Goal: Information Seeking & Learning: Learn about a topic

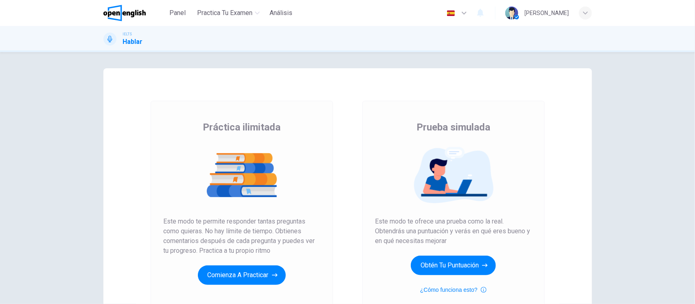
scroll to position [4, 0]
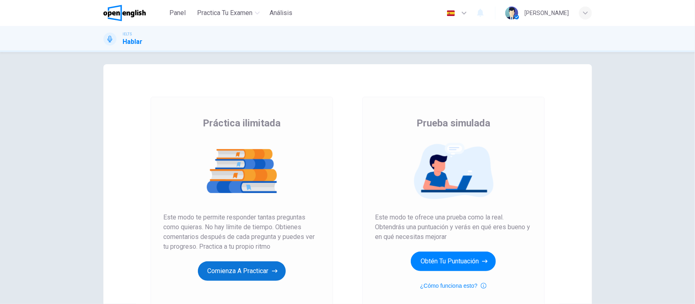
click at [230, 271] on button "Comienza a practicar" at bounding box center [242, 272] width 88 height 20
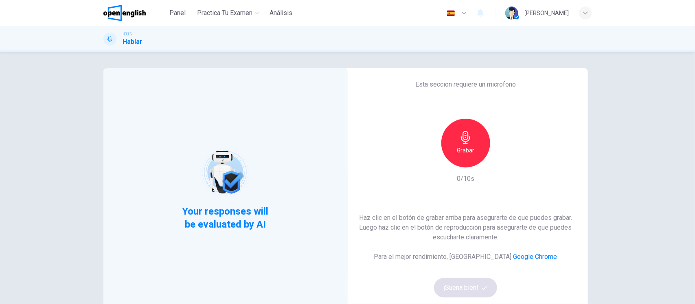
click at [453, 145] on div "Grabar" at bounding box center [465, 143] width 49 height 49
click at [457, 287] on button "¡Suena bien!" at bounding box center [466, 288] width 64 height 20
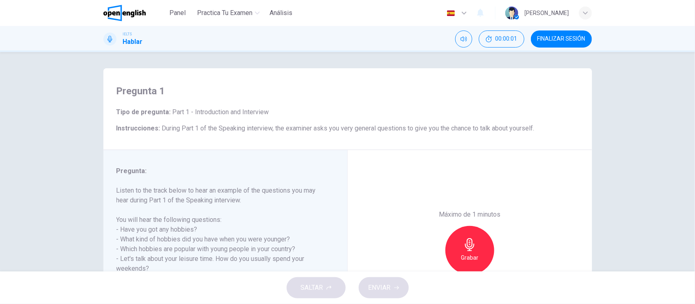
click at [67, 165] on div "Pregunta 1 Tipo de pregunta : Part 1 - Introduction and Interview Instrucciones…" at bounding box center [347, 162] width 695 height 220
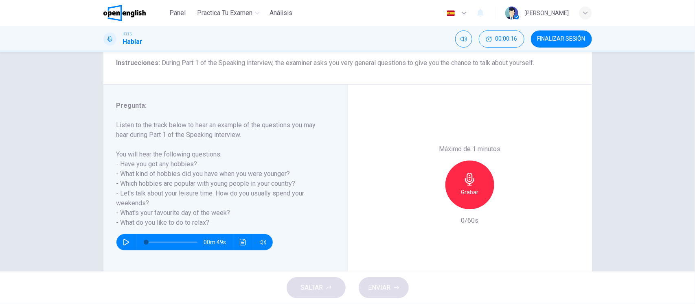
scroll to position [84, 0]
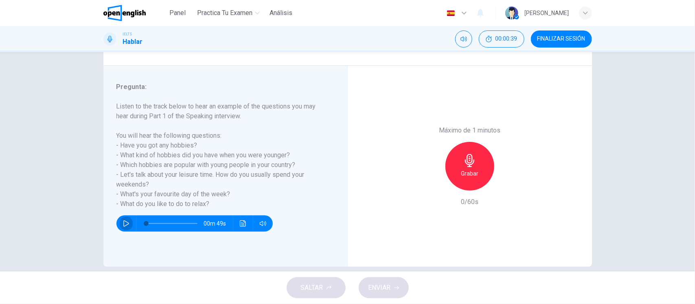
click at [123, 222] on icon "button" at bounding box center [126, 224] width 7 height 7
type input "*"
click at [457, 168] on div "Grabar" at bounding box center [469, 166] width 49 height 49
type input "*"
click at [457, 168] on div "Detener" at bounding box center [469, 166] width 49 height 49
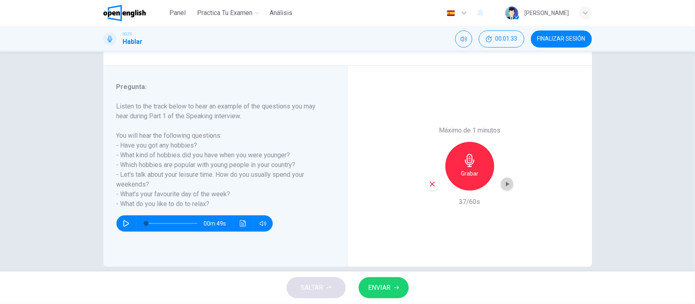
click at [505, 190] on div "button" at bounding box center [507, 184] width 13 height 13
click at [379, 286] on span "ENVIAR" at bounding box center [379, 288] width 22 height 11
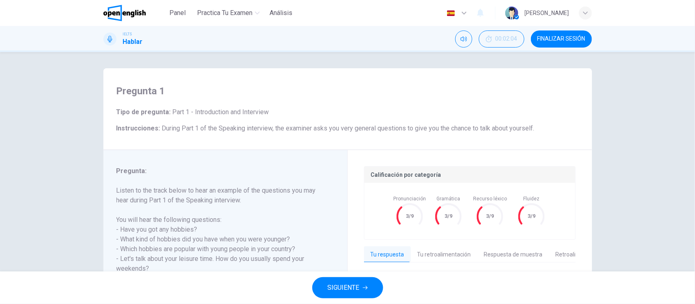
scroll to position [95, 0]
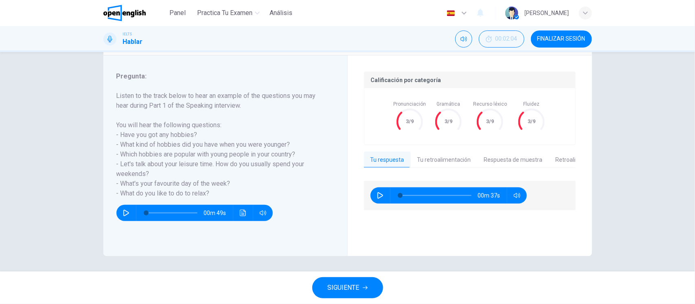
click at [561, 160] on button "Retroalimentación de muestra" at bounding box center [595, 160] width 92 height 17
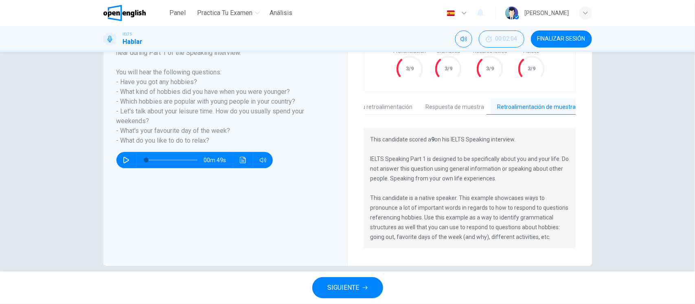
scroll to position [158, 0]
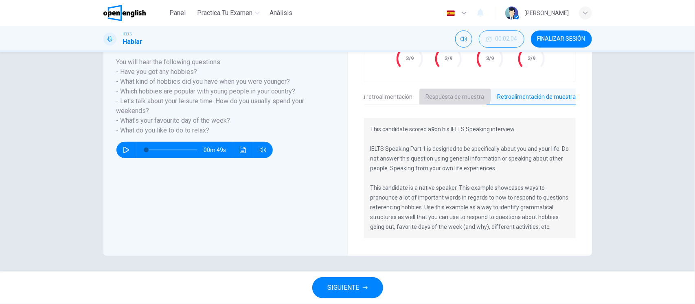
click at [442, 92] on button "Respuesta de muestra" at bounding box center [455, 97] width 72 height 17
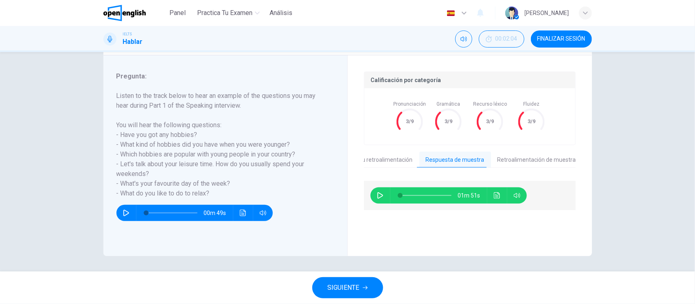
click at [377, 197] on icon "button" at bounding box center [380, 196] width 7 height 7
type input "*"
click at [494, 198] on icon "Haz clic para ver la transcripción del audio" at bounding box center [497, 196] width 7 height 7
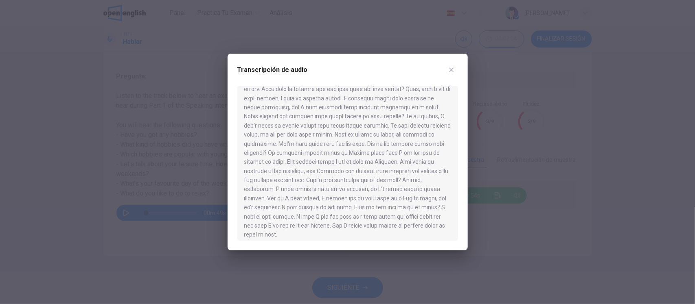
scroll to position [42, 0]
click at [454, 73] on icon "button" at bounding box center [451, 70] width 7 height 7
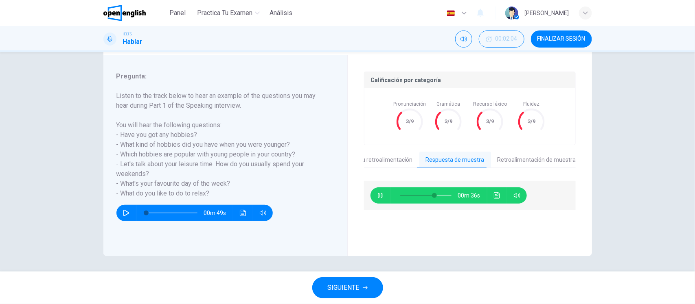
type input "**"
click at [353, 287] on span "SIGUIENTE" at bounding box center [344, 288] width 32 height 11
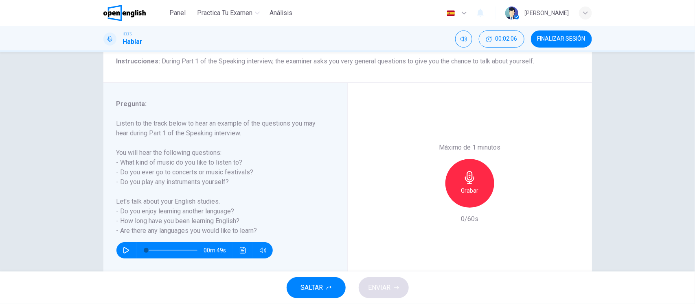
scroll to position [92, 0]
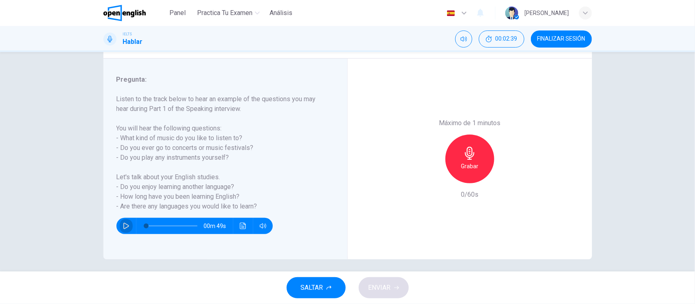
click at [123, 223] on icon "button" at bounding box center [126, 226] width 7 height 7
type input "*"
click at [471, 164] on h6 "Grabar" at bounding box center [470, 167] width 18 height 10
click at [123, 227] on icon "button" at bounding box center [126, 226] width 7 height 7
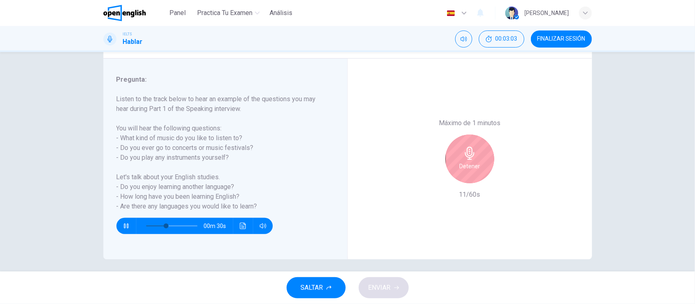
click at [123, 227] on icon "button" at bounding box center [126, 226] width 7 height 7
click at [120, 221] on button "button" at bounding box center [126, 226] width 13 height 16
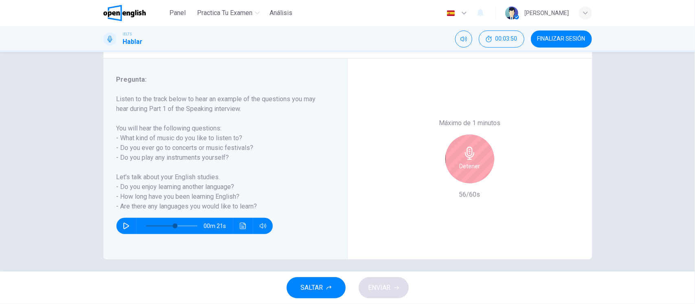
click at [465, 156] on icon "button" at bounding box center [469, 153] width 13 height 13
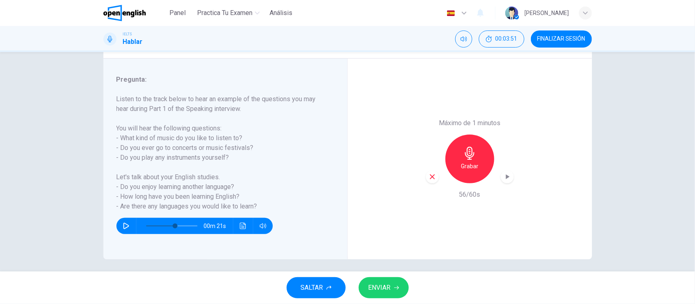
click at [508, 177] on icon "button" at bounding box center [507, 177] width 8 height 8
click at [383, 288] on span "ENVIAR" at bounding box center [379, 288] width 22 height 11
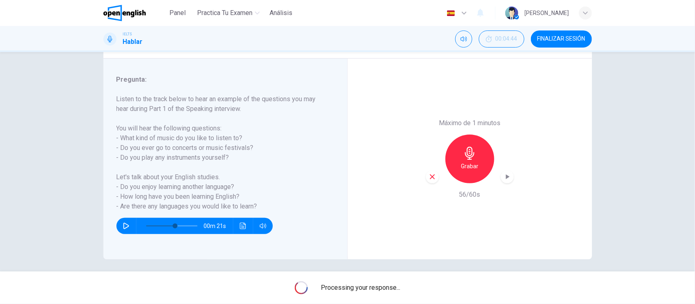
type input "*"
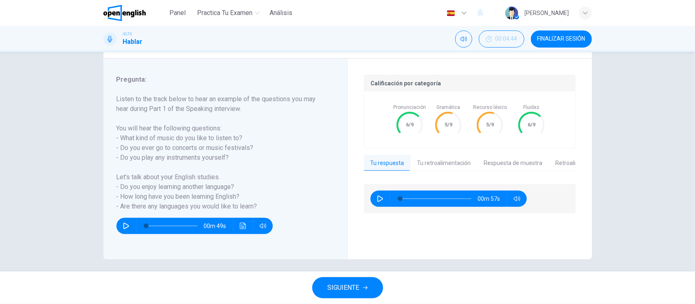
click at [493, 161] on button "Respuesta de muestra" at bounding box center [514, 163] width 72 height 17
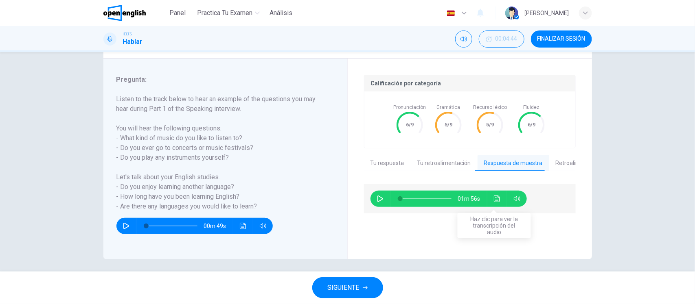
click at [497, 202] on icon "Haz clic para ver la transcripción del audio" at bounding box center [497, 199] width 6 height 7
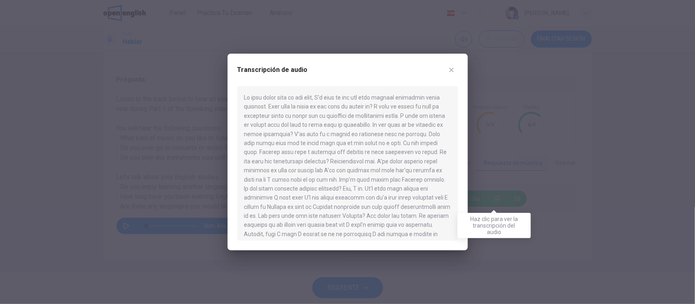
click at [497, 202] on div at bounding box center [347, 152] width 695 height 304
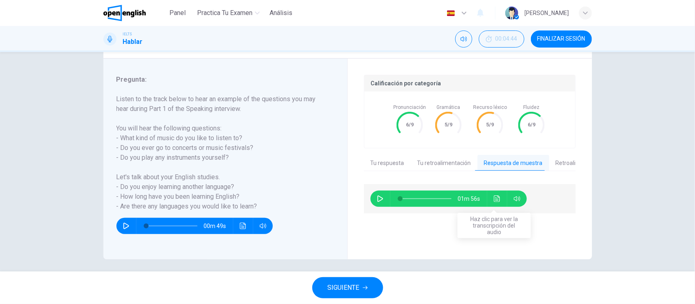
click at [497, 202] on icon "Haz clic para ver la transcripción del audio" at bounding box center [497, 199] width 6 height 7
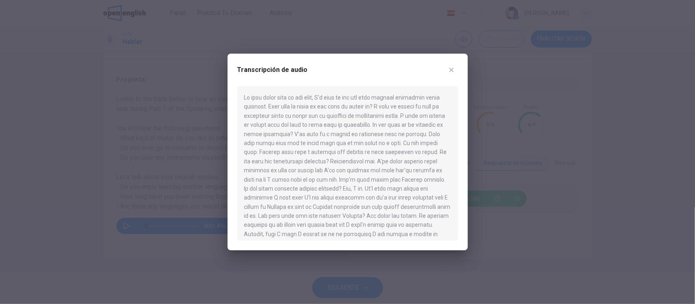
scroll to position [42, 0]
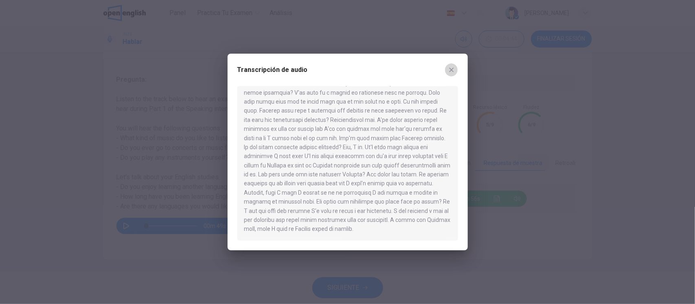
click at [451, 69] on icon "button" at bounding box center [451, 70] width 7 height 7
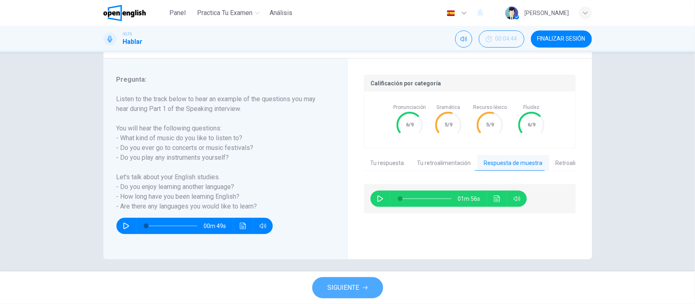
click at [339, 283] on span "SIGUIENTE" at bounding box center [344, 288] width 32 height 11
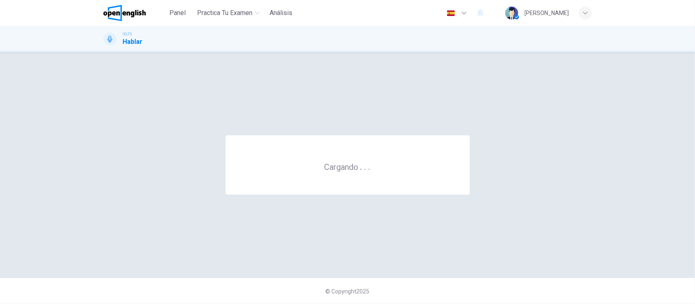
scroll to position [0, 0]
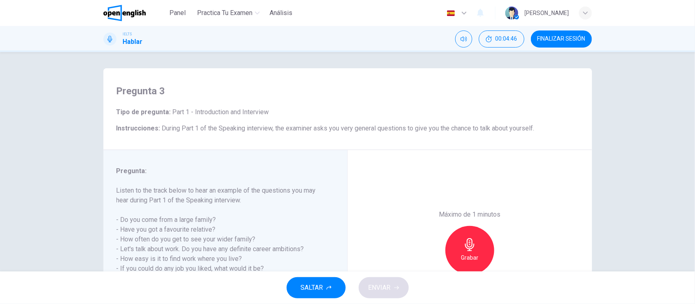
click at [62, 155] on div "Pregunta 3 Tipo de pregunta : Part 1 - Introduction and Interview Instrucciones…" at bounding box center [347, 162] width 695 height 220
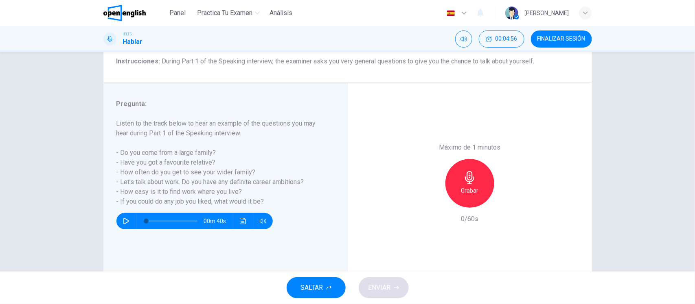
scroll to position [68, 0]
click at [177, 169] on h6 "Listen to the track below to hear an example of the questions you may hear duri…" at bounding box center [220, 162] width 208 height 88
drag, startPoint x: 215, startPoint y: 153, endPoint x: 117, endPoint y: 151, distance: 97.3
click at [117, 151] on h6 "Listen to the track below to hear an example of the questions you may hear duri…" at bounding box center [220, 162] width 208 height 88
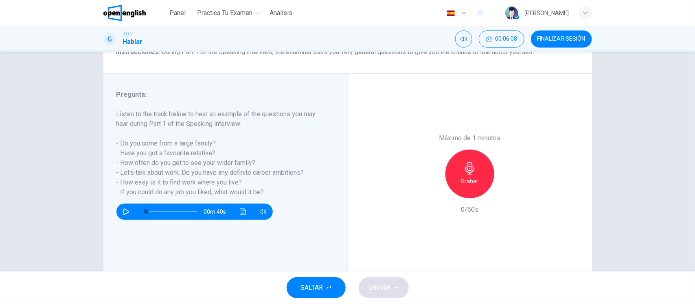
scroll to position [77, 0]
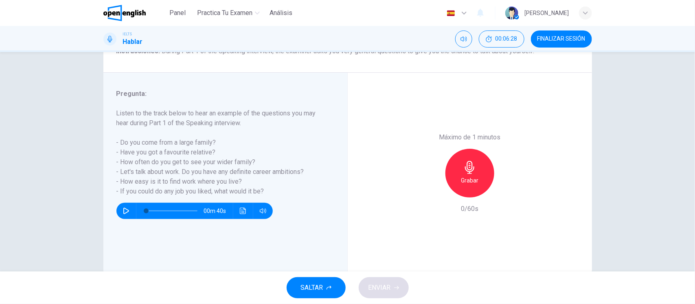
click at [123, 211] on icon "button" at bounding box center [126, 211] width 7 height 7
type input "*"
click at [124, 211] on icon "button" at bounding box center [126, 211] width 4 height 5
click at [463, 162] on icon "button" at bounding box center [469, 167] width 13 height 13
click at [120, 206] on button "button" at bounding box center [126, 211] width 13 height 16
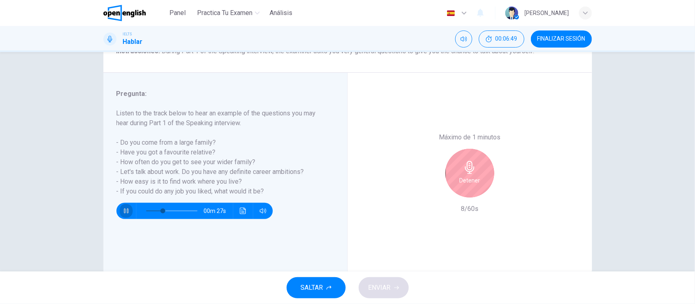
click at [120, 206] on button "button" at bounding box center [126, 211] width 13 height 16
click at [459, 177] on h6 "Detener" at bounding box center [469, 181] width 21 height 10
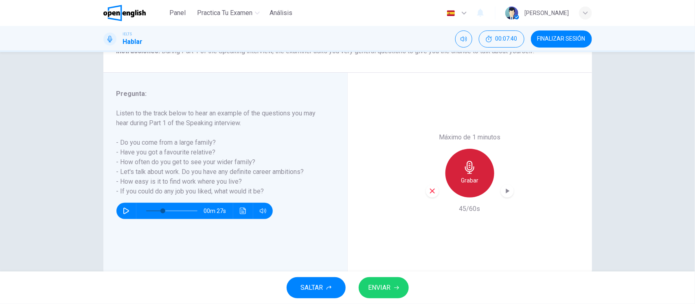
click at [467, 170] on icon "button" at bounding box center [469, 167] width 9 height 13
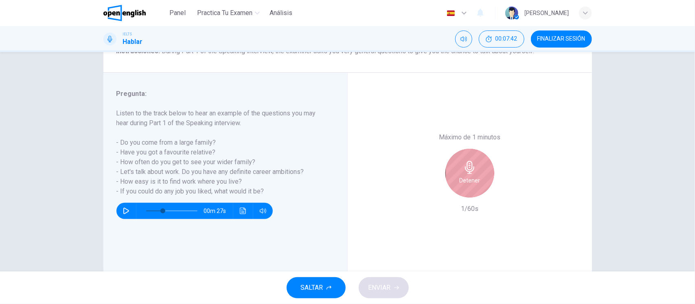
click at [467, 170] on icon "button" at bounding box center [469, 167] width 9 height 13
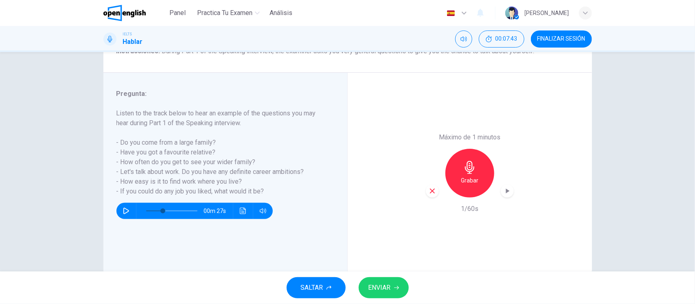
click at [429, 191] on icon "button" at bounding box center [432, 191] width 7 height 7
click at [157, 210] on span at bounding box center [159, 211] width 5 height 5
click at [123, 208] on icon "button" at bounding box center [126, 211] width 7 height 7
click at [151, 210] on span at bounding box center [153, 211] width 5 height 5
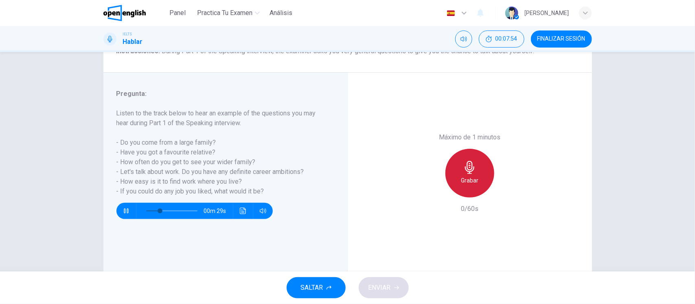
click at [477, 180] on div "Grabar" at bounding box center [469, 173] width 49 height 49
click at [125, 212] on icon "button" at bounding box center [126, 211] width 4 height 5
click at [473, 179] on h6 "Detener" at bounding box center [469, 181] width 21 height 10
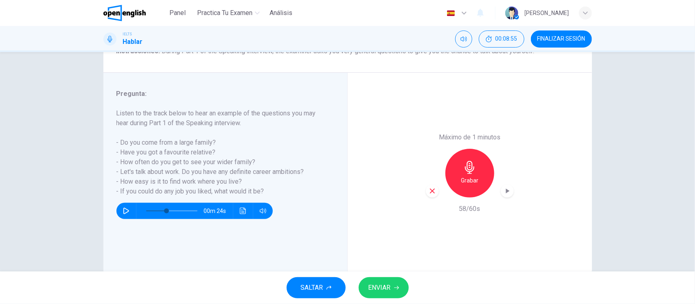
click at [386, 289] on span "ENVIAR" at bounding box center [379, 288] width 22 height 11
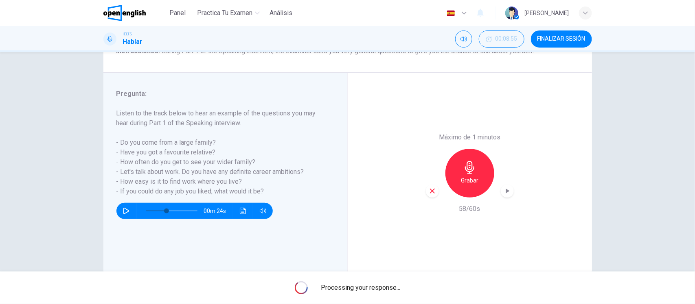
click at [506, 193] on icon "button" at bounding box center [507, 191] width 8 height 8
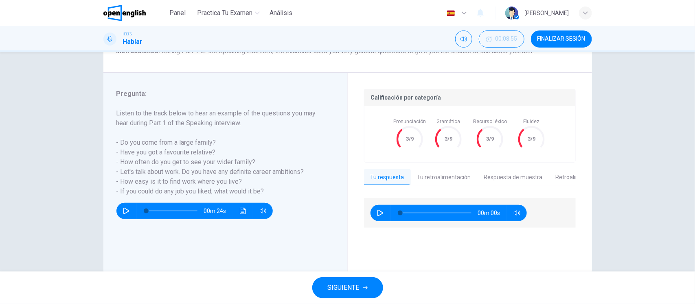
type input "*"
click at [500, 175] on button "Respuesta de muestra" at bounding box center [514, 177] width 72 height 17
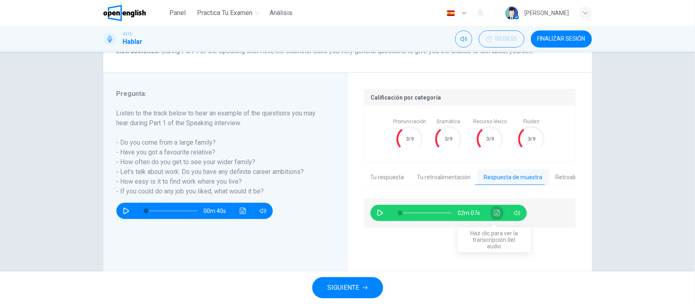
click at [495, 212] on icon "Haz clic para ver la transcripción del audio" at bounding box center [497, 213] width 6 height 7
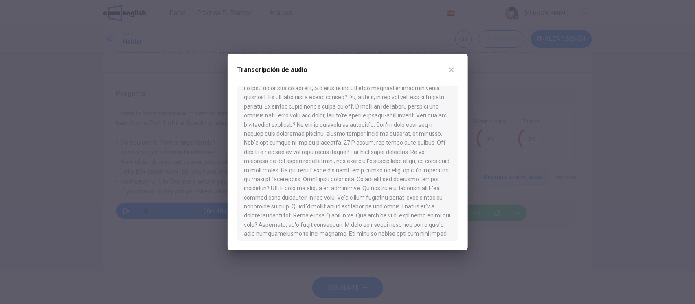
scroll to position [60, 0]
click at [513, 26] on div at bounding box center [347, 152] width 695 height 304
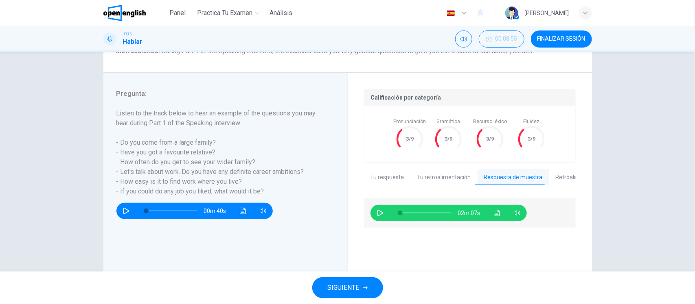
click at [554, 37] on span "FINALIZAR SESIÓN" at bounding box center [561, 39] width 48 height 7
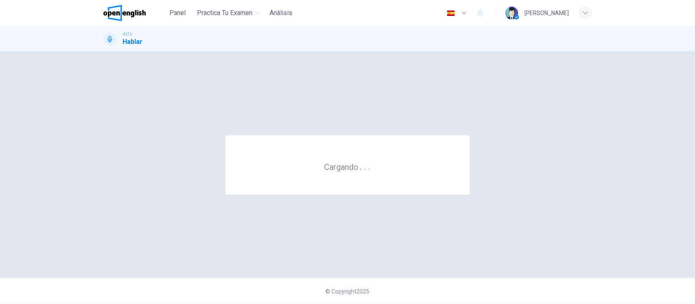
scroll to position [0, 0]
